Goal: Navigation & Orientation: Find specific page/section

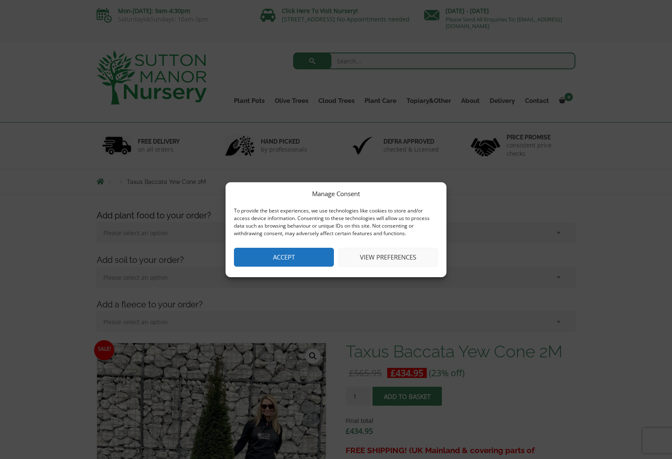
click at [301, 250] on button "Accept" at bounding box center [284, 257] width 100 height 19
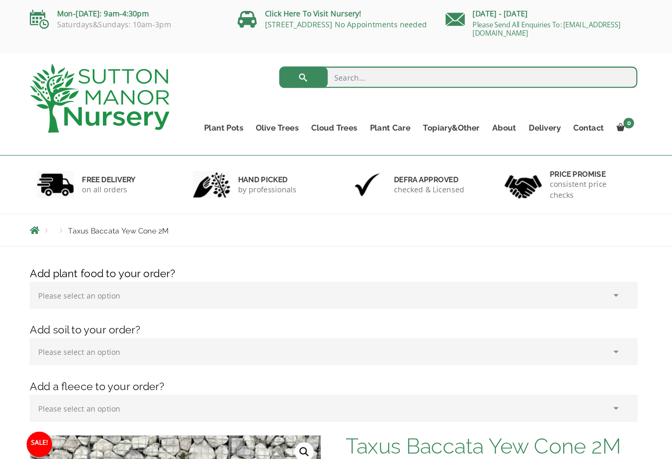
click at [0, 0] on link "Ilex Crenata Cloud Trees" at bounding box center [0, 0] width 0 height 0
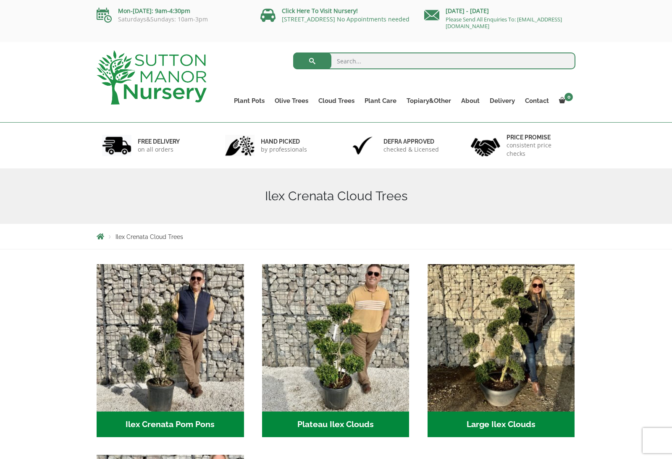
click at [0, 0] on link "Castlewellan" at bounding box center [0, 0] width 0 height 0
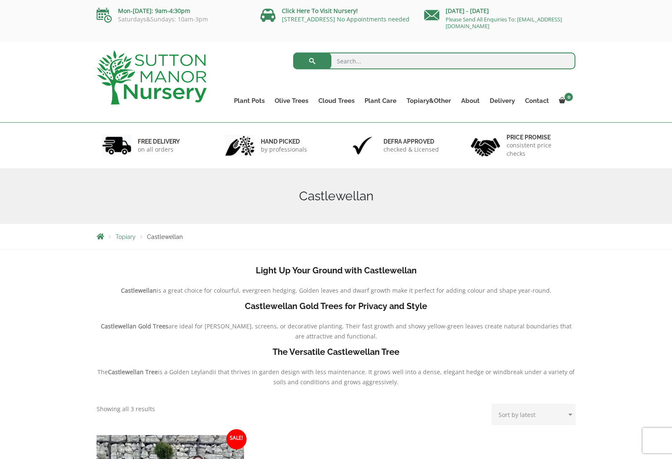
click at [0, 0] on link "Ligustrum Pom Poms" at bounding box center [0, 0] width 0 height 0
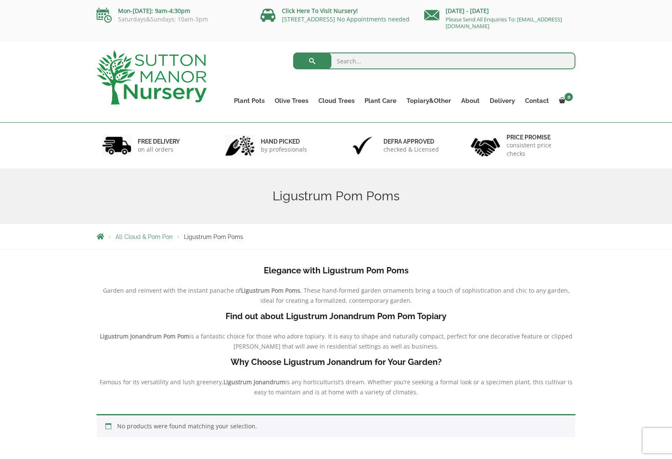
click at [0, 0] on link "Palm Trees" at bounding box center [0, 0] width 0 height 0
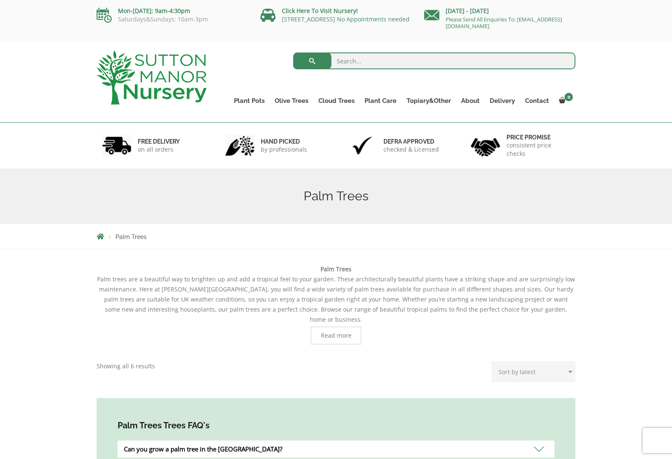
click at [0, 0] on ul "Resin Bonded Pots The Amalfi Pots The Milan Pots The Capri Pots The Brunello Po…" at bounding box center [0, 0] width 0 height 0
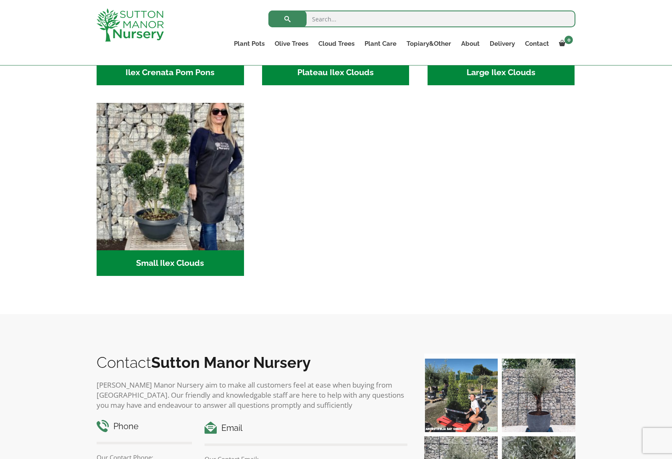
scroll to position [337, 0]
